Goal: Transaction & Acquisition: Purchase product/service

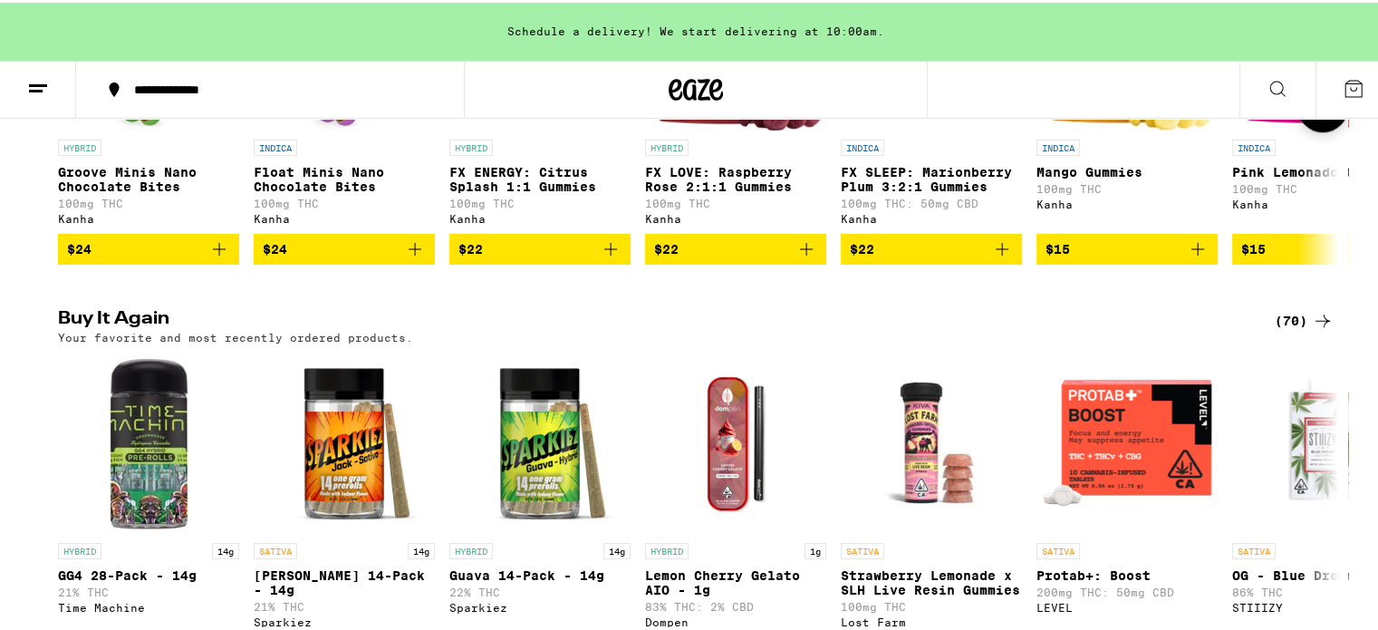
scroll to position [1540, 0]
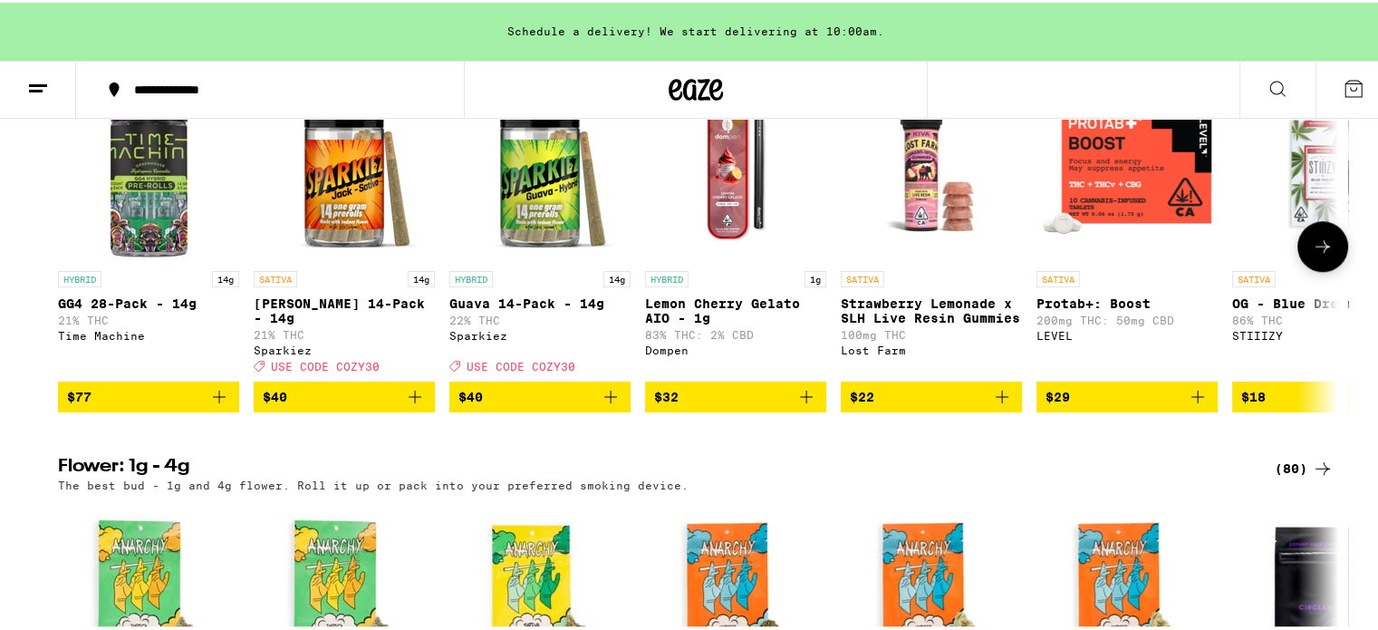
click at [604, 400] on icon "Add to bag" at bounding box center [610, 394] width 13 height 13
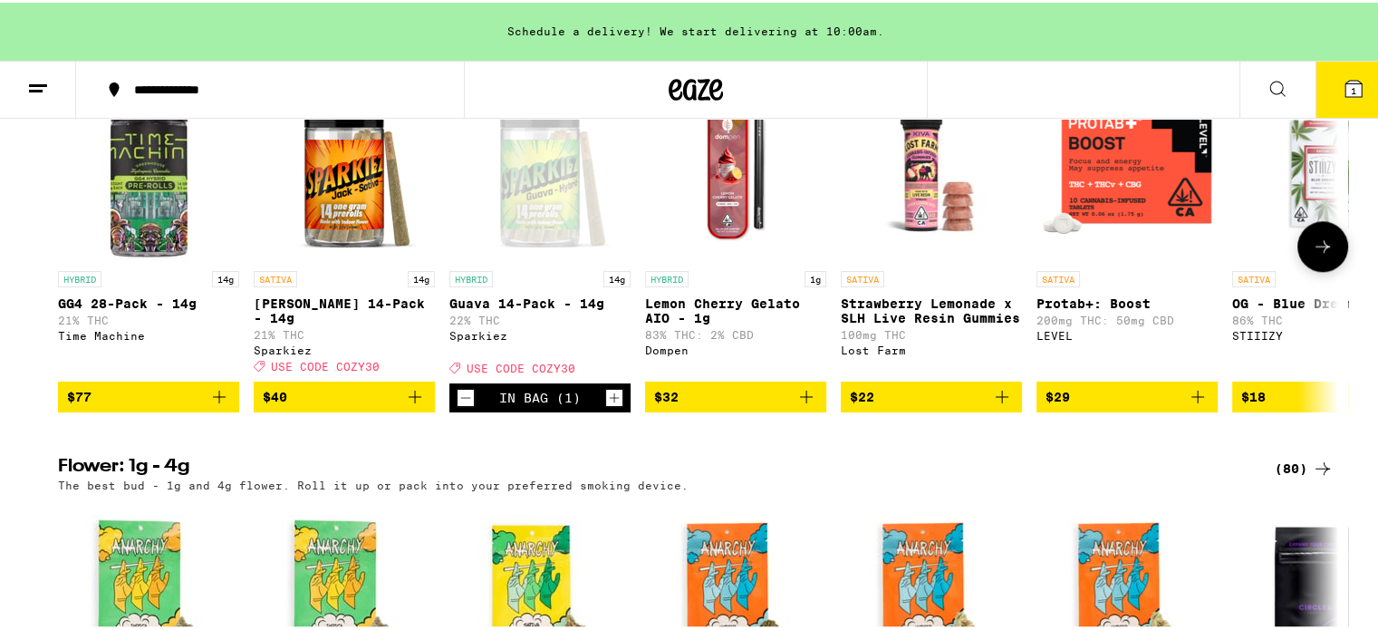
click at [606, 406] on icon "Increment" at bounding box center [614, 395] width 16 height 22
click at [1355, 72] on button "2" at bounding box center [1353, 87] width 76 height 56
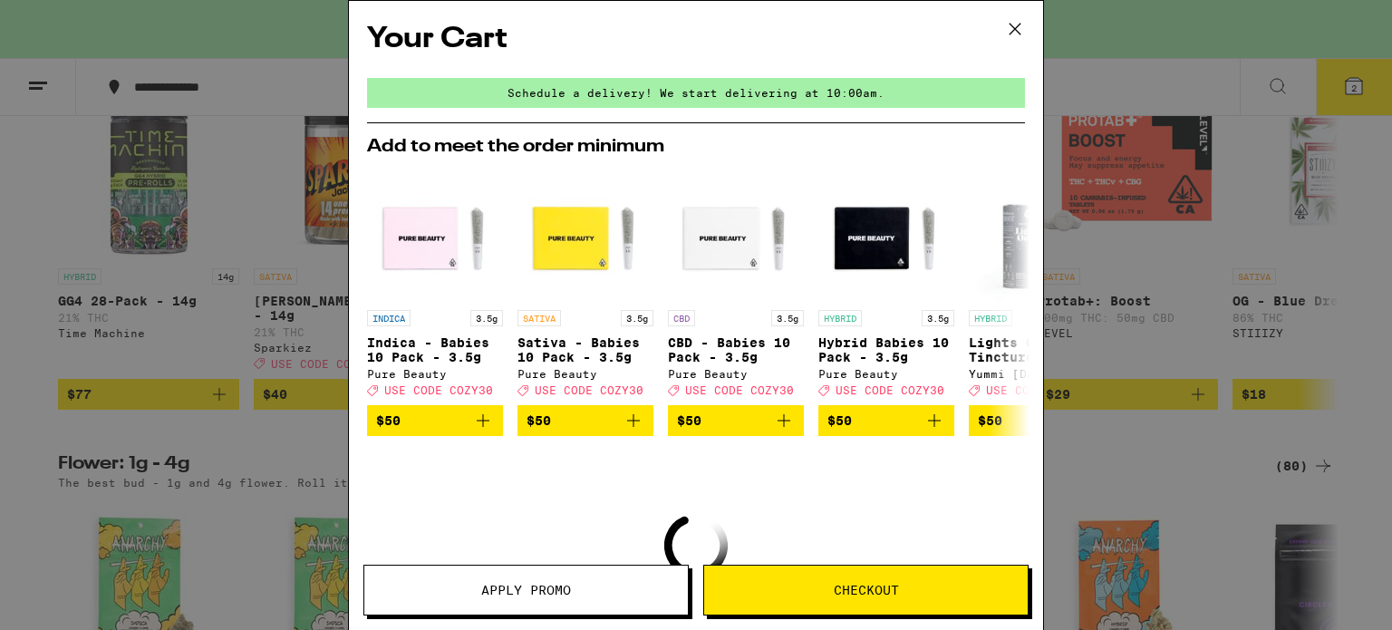
click at [585, 597] on button "Apply Promo" at bounding box center [525, 589] width 325 height 51
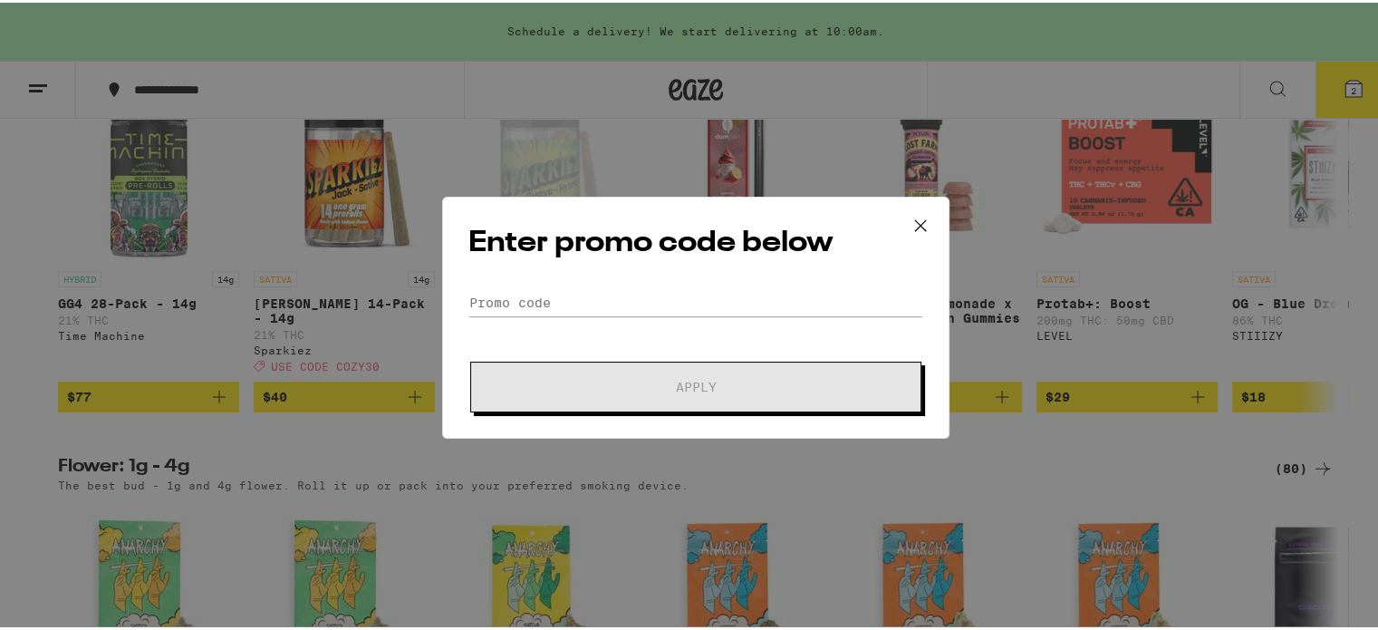
click at [650, 319] on form "Promo Code Apply" at bounding box center [695, 347] width 455 height 123
click at [657, 311] on input "Promo Code" at bounding box center [695, 299] width 455 height 27
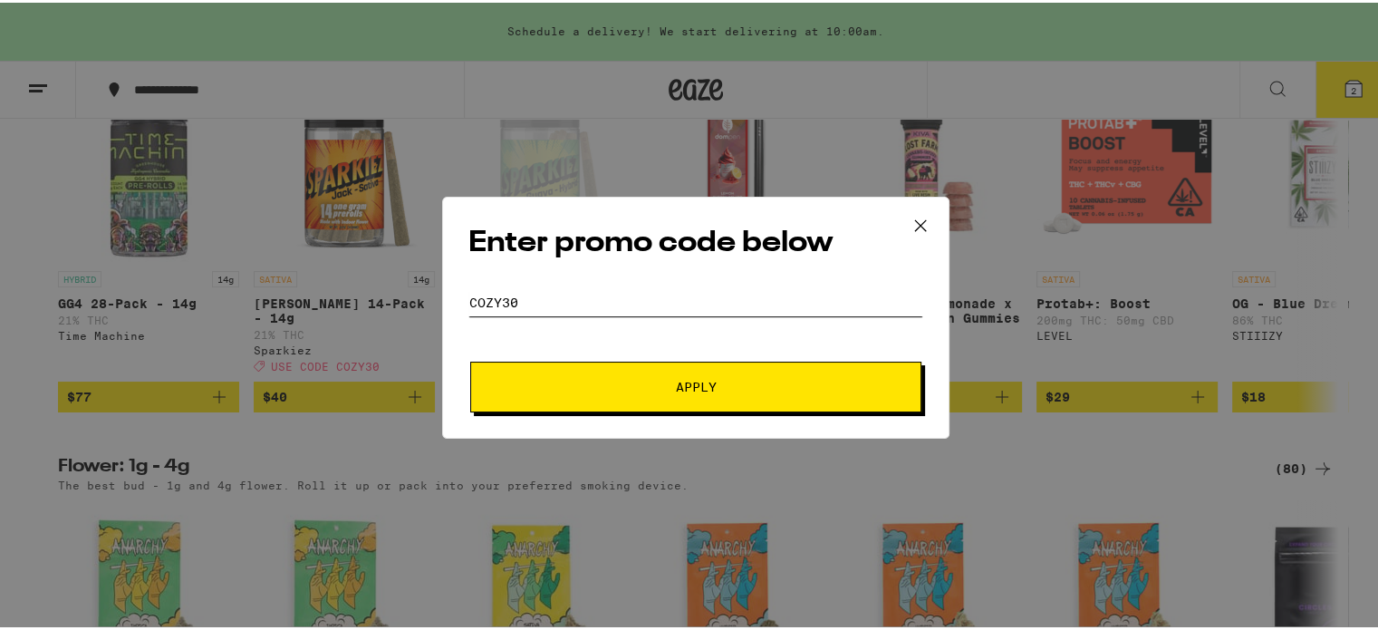
type input "cozy30"
click at [652, 372] on button "Apply" at bounding box center [695, 384] width 451 height 51
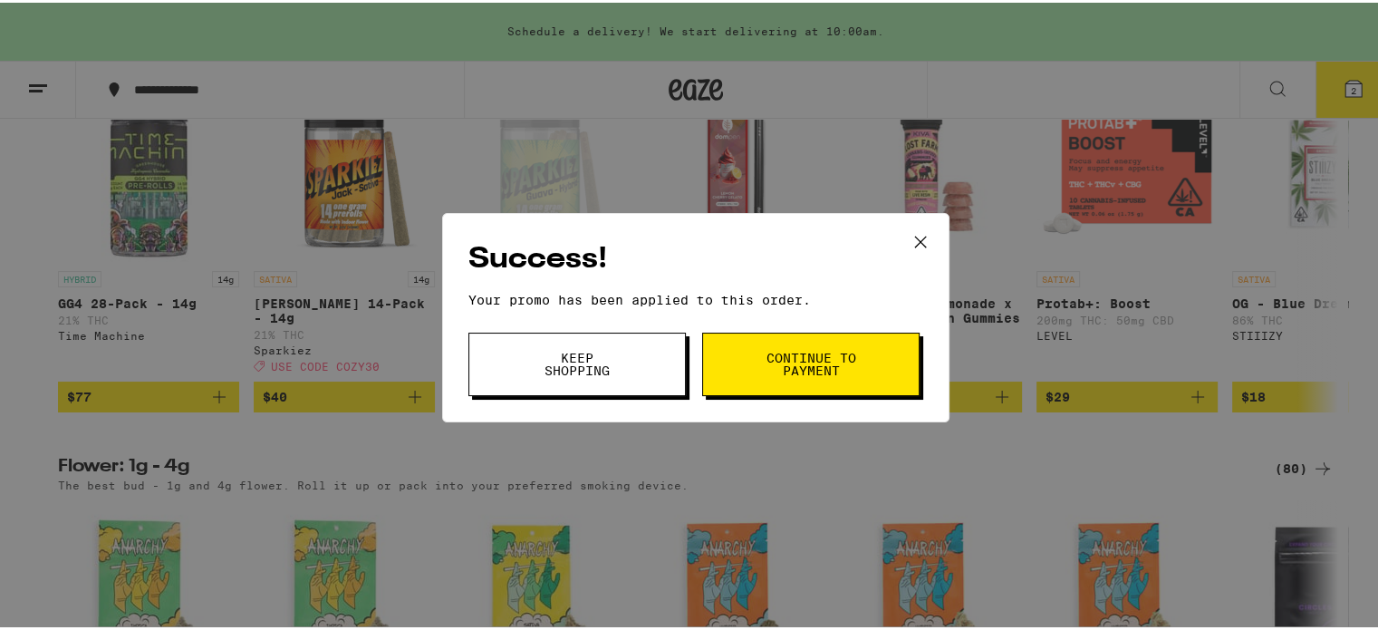
click at [751, 350] on button "Continue to payment" at bounding box center [810, 361] width 217 height 63
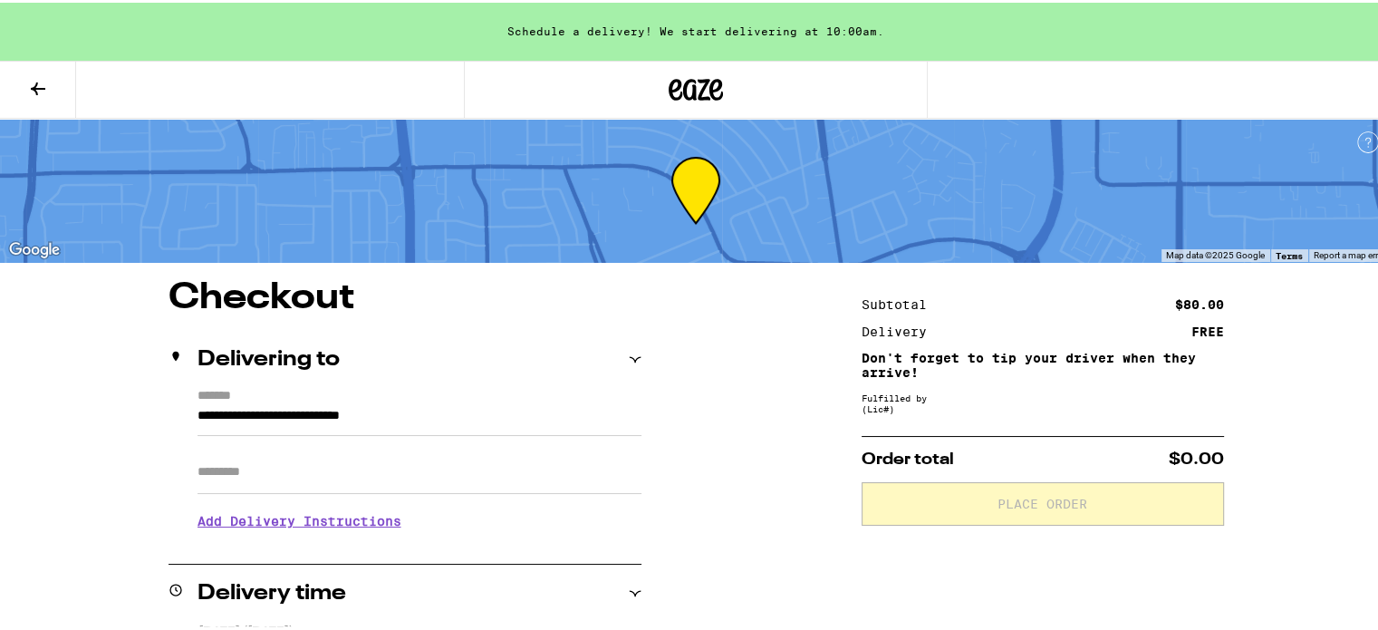
scroll to position [272, 0]
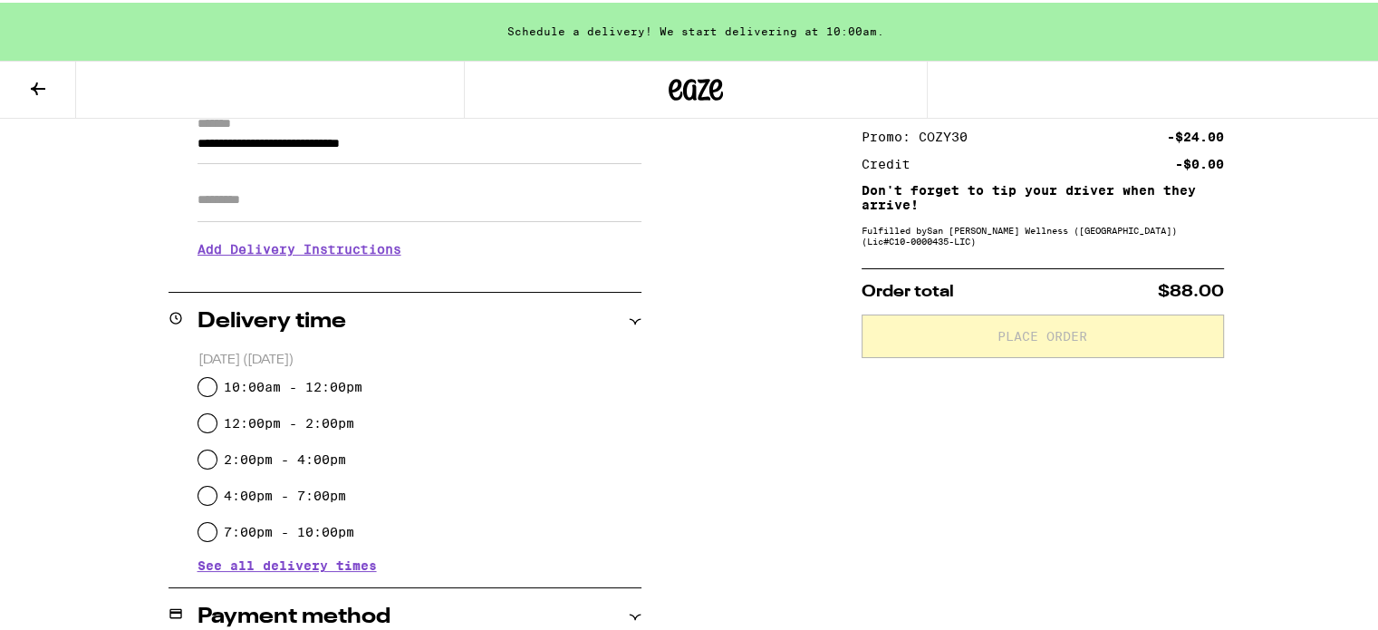
click at [292, 389] on label "10:00am - 12:00pm" at bounding box center [293, 384] width 139 height 14
click at [217, 389] on input "10:00am - 12:00pm" at bounding box center [207, 384] width 18 height 18
radio input "true"
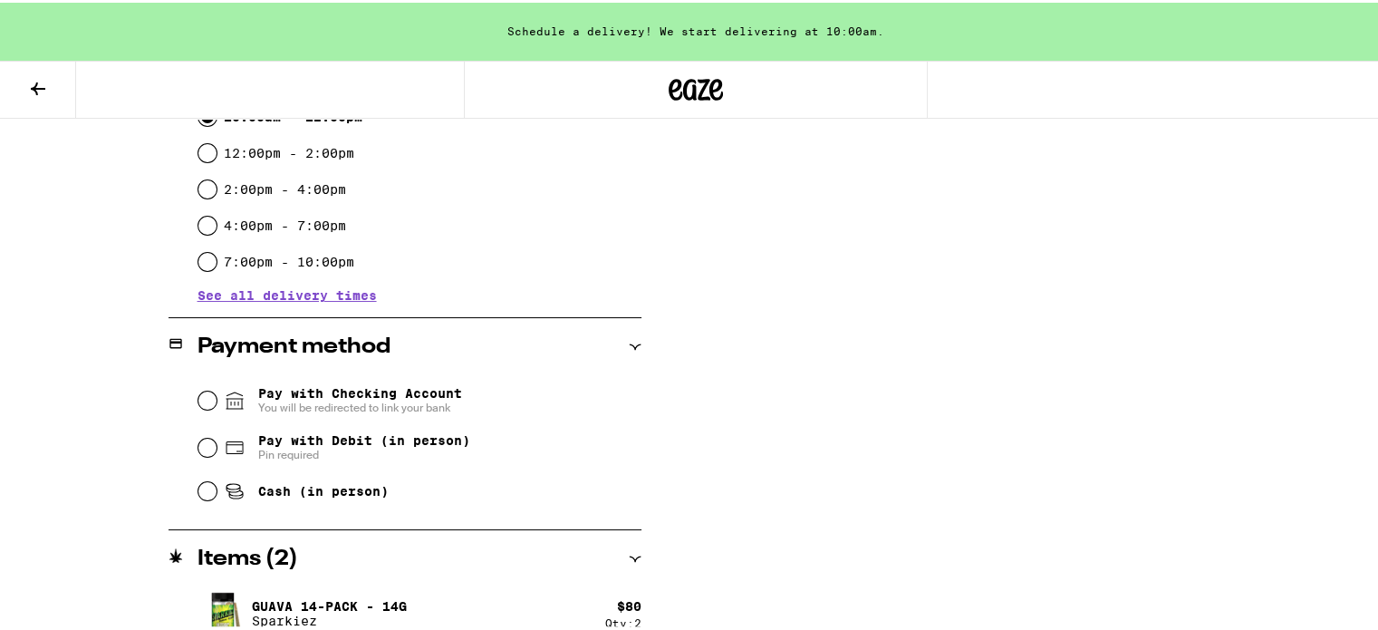
scroll to position [544, 0]
drag, startPoint x: 359, startPoint y: 491, endPoint x: 547, endPoint y: 428, distance: 198.8
click at [359, 490] on span "Cash (in person)" at bounding box center [323, 486] width 130 height 14
click at [217, 490] on input "Cash (in person)" at bounding box center [207, 486] width 18 height 18
radio input "true"
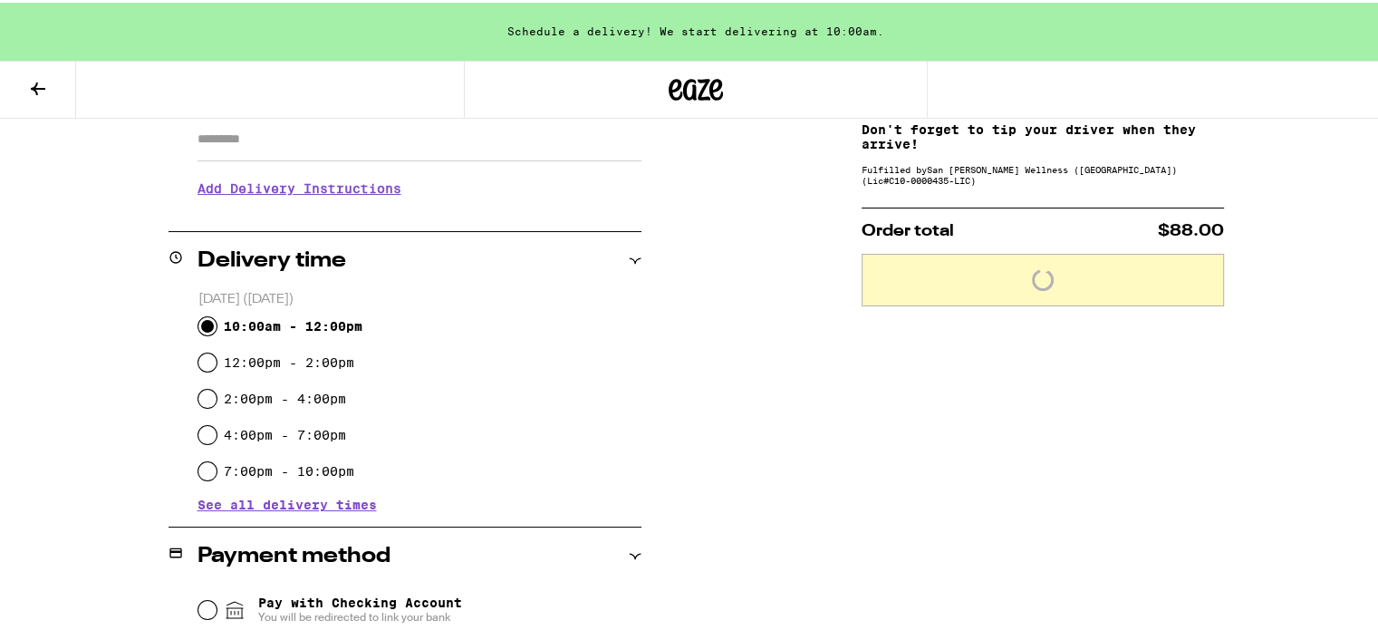
scroll to position [91, 0]
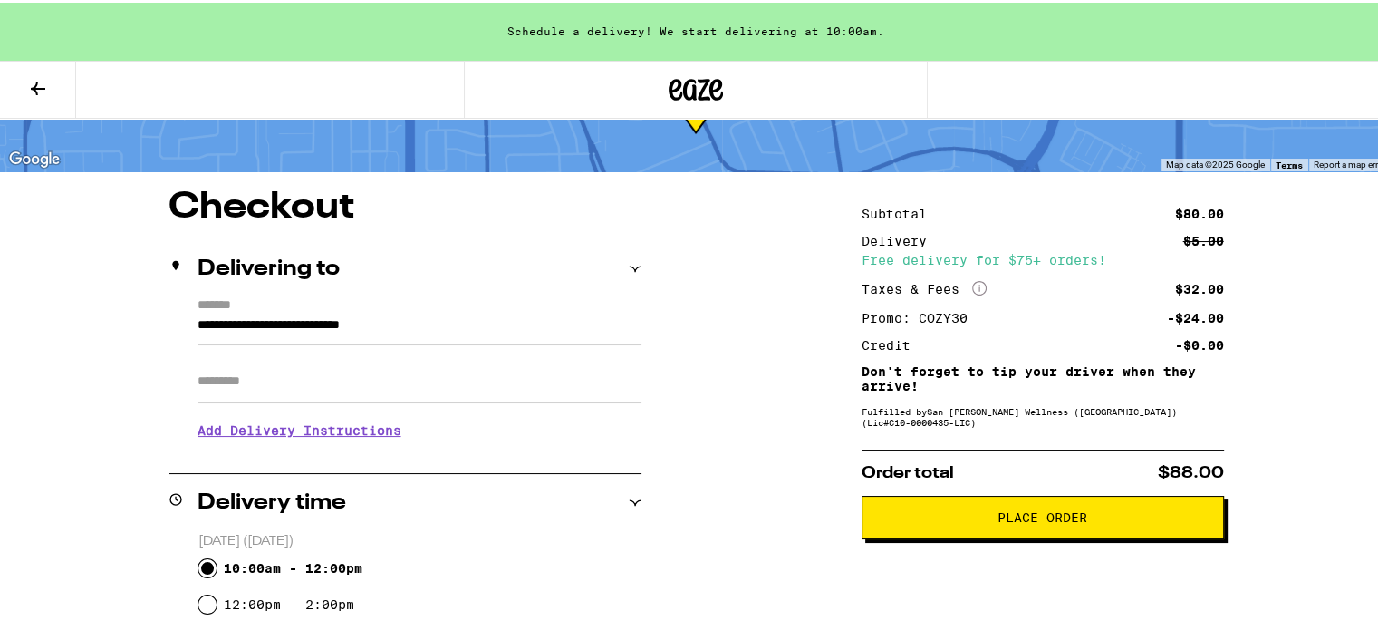
click at [938, 510] on button "Place Order" at bounding box center [1043, 514] width 362 height 43
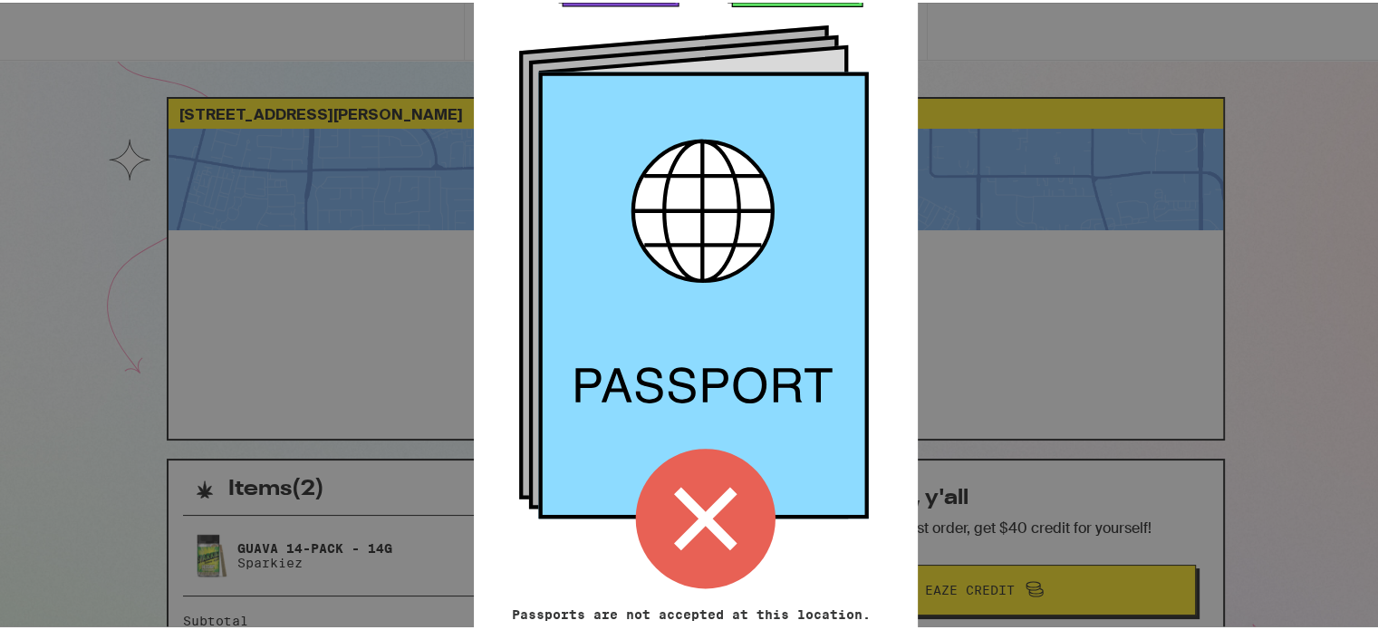
click at [961, 278] on div "Remember! Bring your ID and cash Passports are not accepted at this location. P…" at bounding box center [696, 315] width 1392 height 630
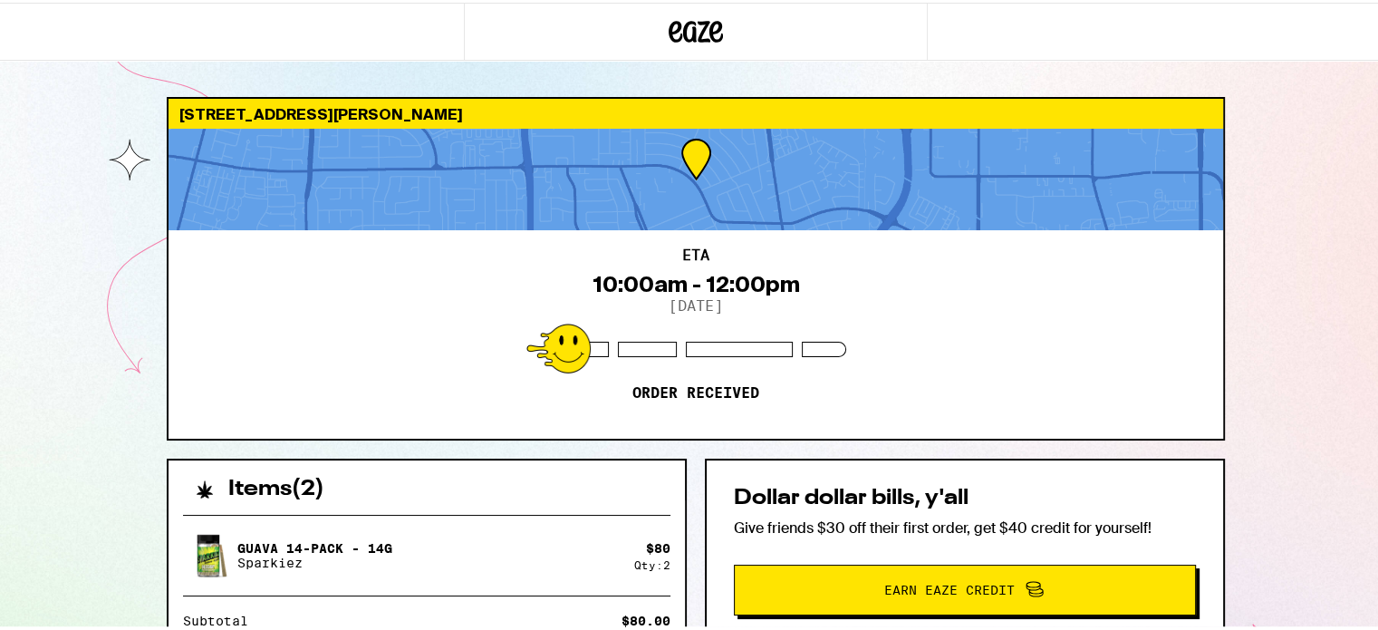
click at [285, 398] on div "ETA 10:00am - 12:00pm 9/14/2025 Order received" at bounding box center [696, 331] width 1055 height 208
drag, startPoint x: 902, startPoint y: 293, endPoint x: 711, endPoint y: 63, distance: 299.2
click at [902, 293] on div "ETA 10:00am - 12:00pm 9/14/2025 Order received" at bounding box center [696, 331] width 1055 height 208
click at [409, 328] on div "ETA 10:00am - 12:00pm 9/14/2025 Order received" at bounding box center [696, 331] width 1055 height 208
